Goal: Check status: Check status

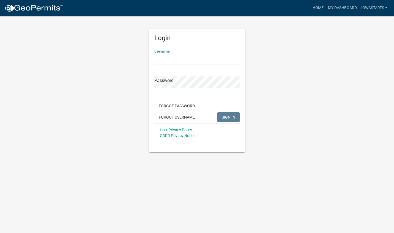
click at [209, 60] on input "Username" at bounding box center [196, 58] width 85 height 11
click at [197, 88] on form "Username Password Forgot Password Forgot Username SIGN IN User Privacy Policy G…" at bounding box center [196, 93] width 85 height 97
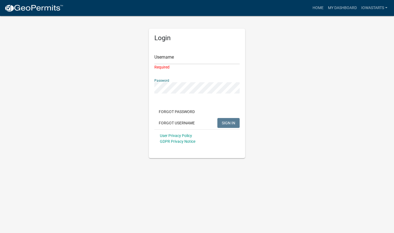
click at [195, 94] on form "Username Required Password Forgot Password Forgot Username SIGN IN User Privacy…" at bounding box center [196, 96] width 85 height 102
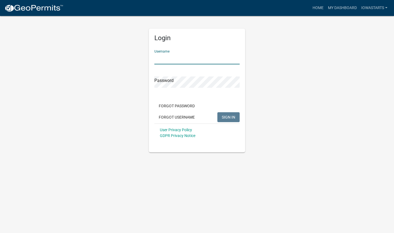
click at [173, 59] on input "Username" at bounding box center [196, 58] width 85 height 11
type input "IowaStarts"
click at [232, 116] on span "SIGN IN" at bounding box center [228, 117] width 13 height 4
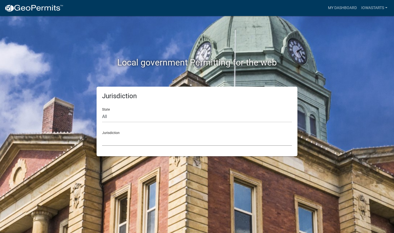
click at [132, 143] on select "[GEOGRAPHIC_DATA], [US_STATE] City of [GEOGRAPHIC_DATA], [US_STATE] [GEOGRAPHIC…" at bounding box center [197, 140] width 190 height 11
click at [52, 133] on div "Jurisdiction State All [US_STATE] [US_STATE] [US_STATE] [US_STATE] [US_STATE] […" at bounding box center [197, 122] width 314 height 70
click at [114, 119] on select "All [US_STATE] [US_STATE] [US_STATE] [US_STATE] [US_STATE] [US_STATE] [US_STATE…" at bounding box center [197, 116] width 190 height 11
select select "[US_STATE]"
click at [102, 111] on select "All [US_STATE] [US_STATE] [US_STATE] [US_STATE] [US_STATE] [US_STATE] [US_STATE…" at bounding box center [197, 116] width 190 height 11
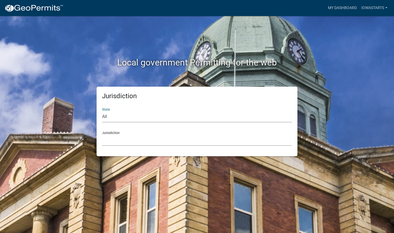
click at [125, 142] on select "[GEOGRAPHIC_DATA], [US_STATE] [GEOGRAPHIC_DATA], [US_STATE] [GEOGRAPHIC_DATA], …" at bounding box center [197, 140] width 190 height 11
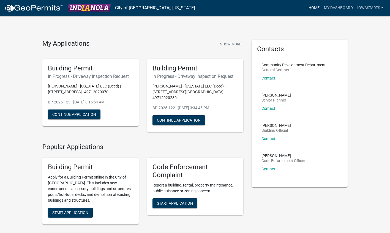
click at [313, 4] on link "Home" at bounding box center [313, 8] width 15 height 10
click at [341, 12] on link "My Dashboard" at bounding box center [338, 8] width 33 height 10
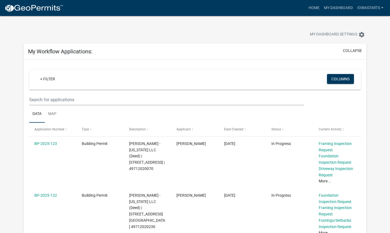
click at [151, 93] on wm-filter-builder "+ Filter Columns" at bounding box center [195, 88] width 332 height 36
click at [144, 99] on input "text" at bounding box center [166, 99] width 275 height 11
type input "2205"
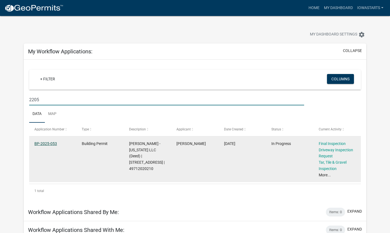
click at [42, 142] on link "BP-2025-053" at bounding box center [45, 143] width 23 height 4
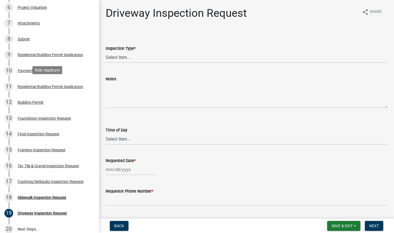
scroll to position [168, 0]
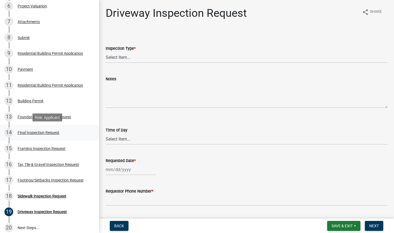
click at [38, 137] on div "14 Final Inspection Request" at bounding box center [47, 132] width 86 height 9
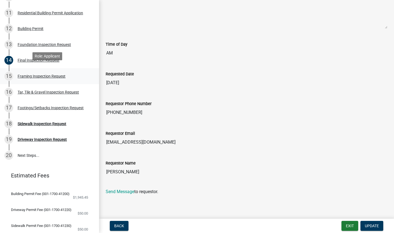
scroll to position [245, 0]
